Goal: Find specific page/section: Find specific page/section

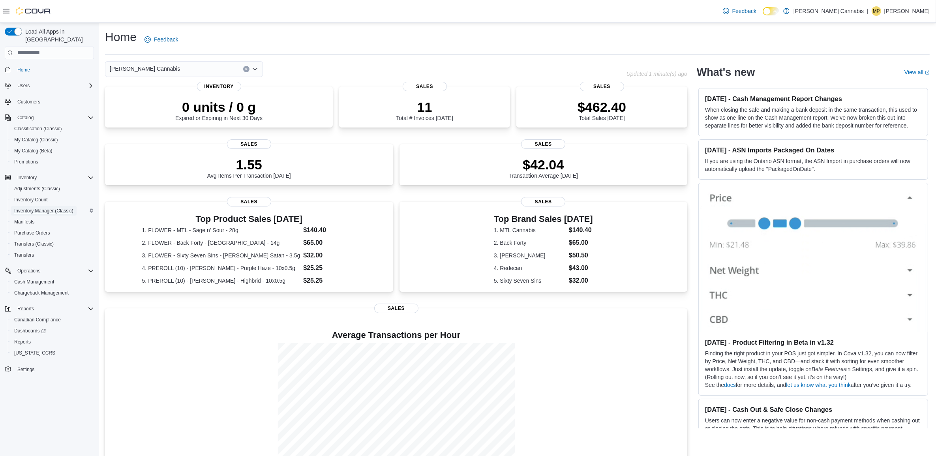
click at [32, 208] on span "Inventory Manager (Classic)" at bounding box center [43, 211] width 59 height 6
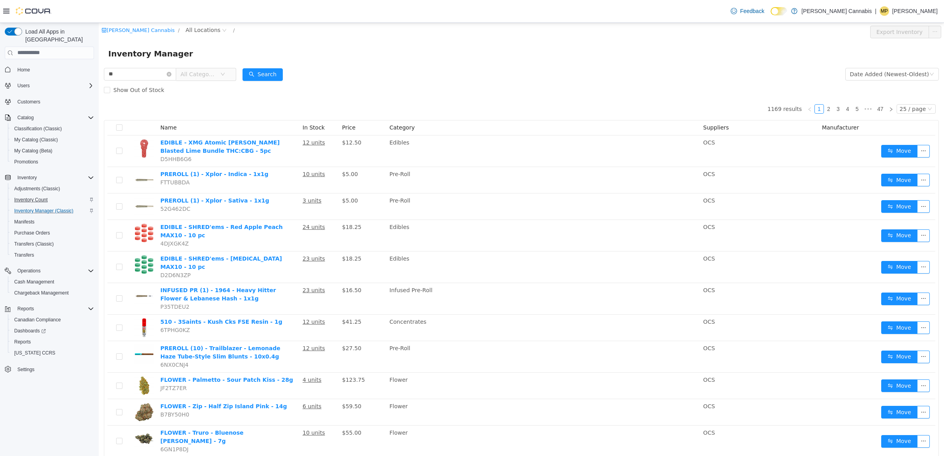
type input "*"
type input "****"
